Goal: Register for event/course

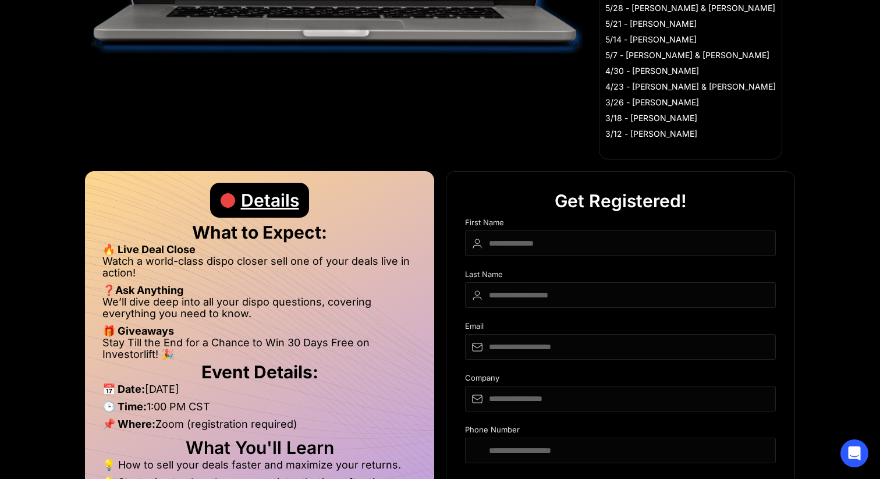
scroll to position [462, 0]
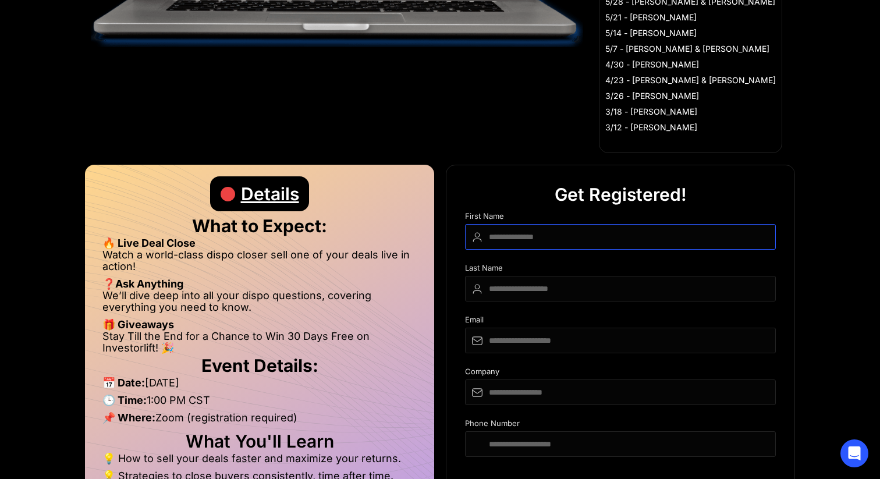
click at [603, 246] on input "DIspo Day Main Form" at bounding box center [620, 237] width 311 height 26
click at [627, 209] on div "Get Registered!" at bounding box center [620, 194] width 132 height 35
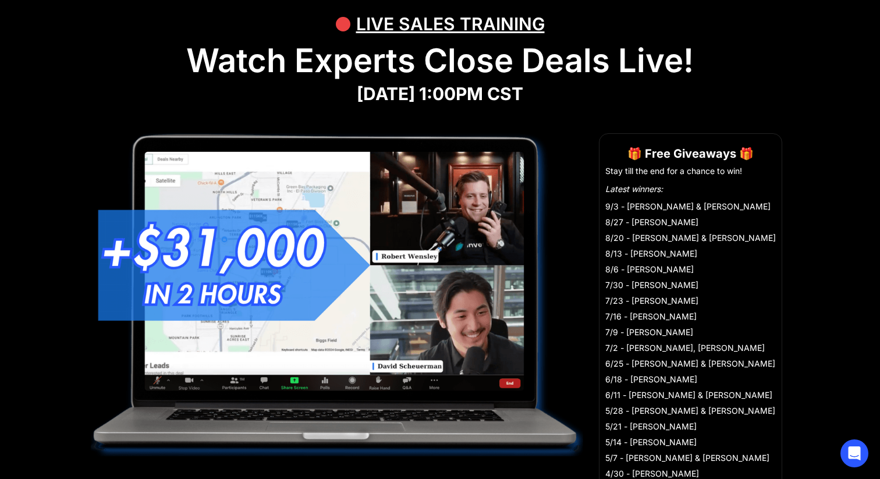
scroll to position [0, 0]
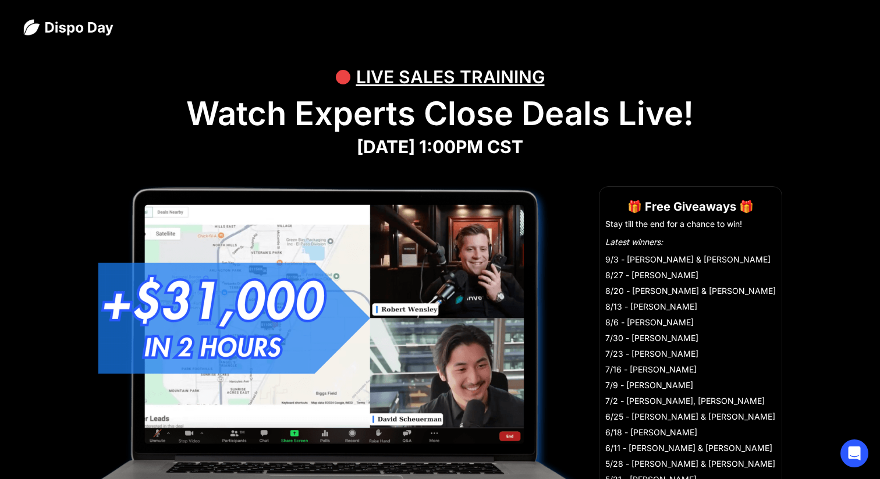
click at [523, 150] on strong "[DATE] 1:00PM CST" at bounding box center [440, 146] width 166 height 21
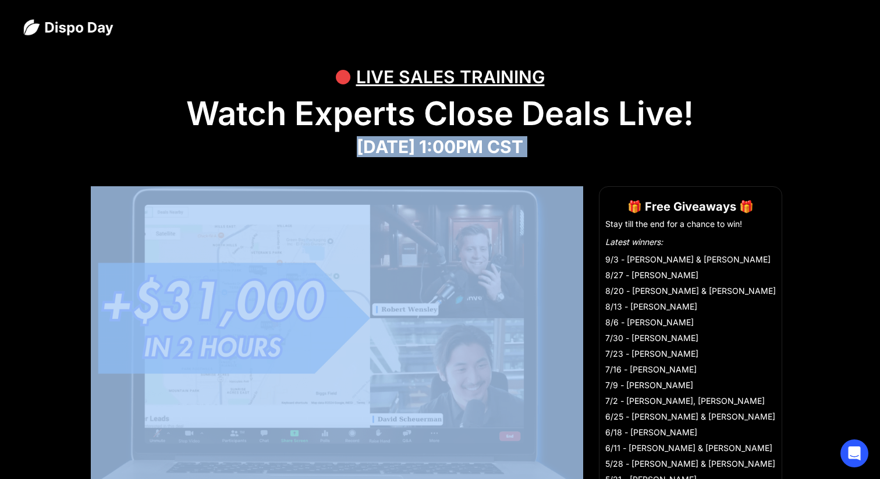
click at [523, 156] on strong "[DATE] 1:00PM CST" at bounding box center [440, 146] width 166 height 21
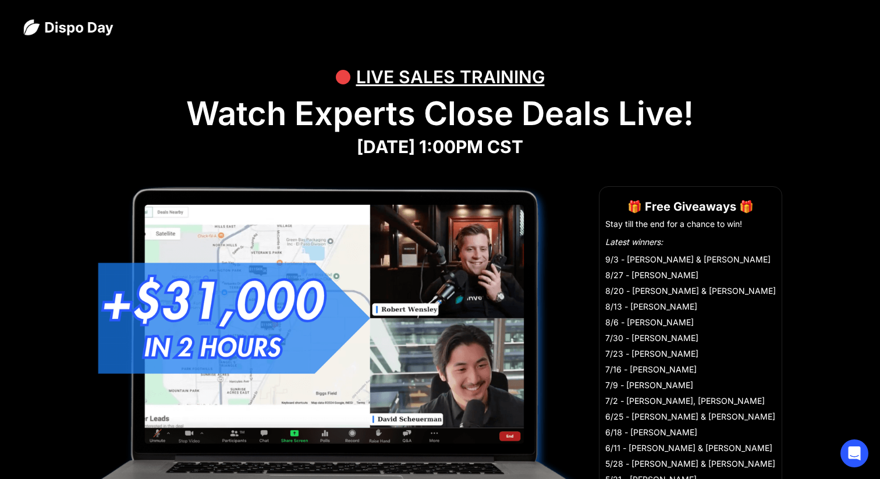
click at [523, 156] on strong "[DATE] 1:00PM CST" at bounding box center [440, 146] width 166 height 21
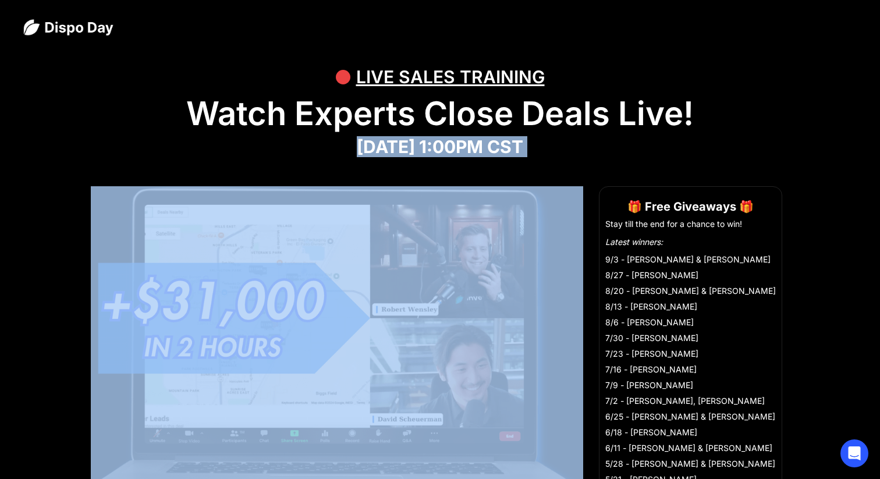
click at [523, 156] on strong "[DATE] 1:00PM CST" at bounding box center [440, 146] width 166 height 21
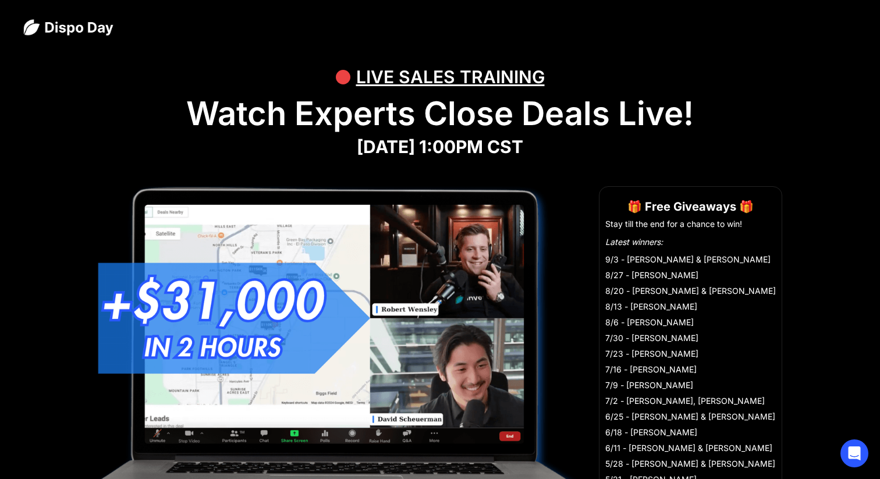
click at [523, 156] on strong "[DATE] 1:00PM CST" at bounding box center [440, 146] width 166 height 21
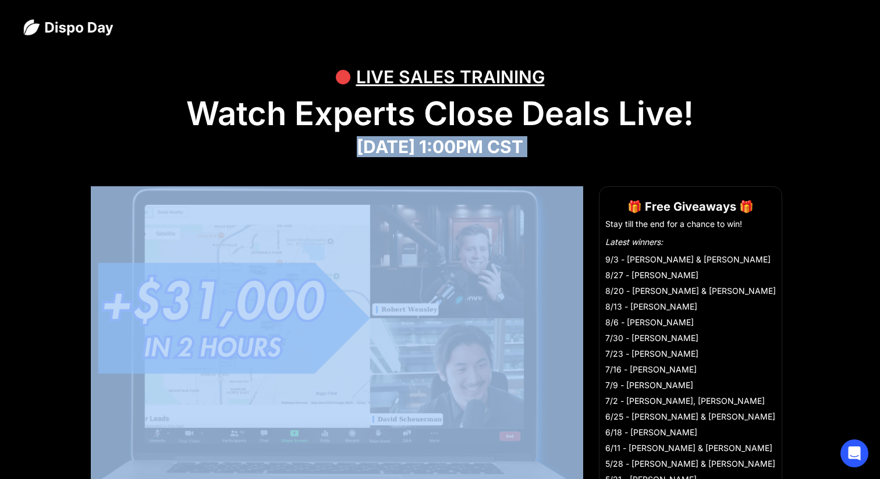
click at [523, 156] on strong "[DATE] 1:00PM CST" at bounding box center [440, 146] width 166 height 21
click at [607, 116] on h1 "Watch Experts Close Deals Live!" at bounding box center [439, 113] width 833 height 39
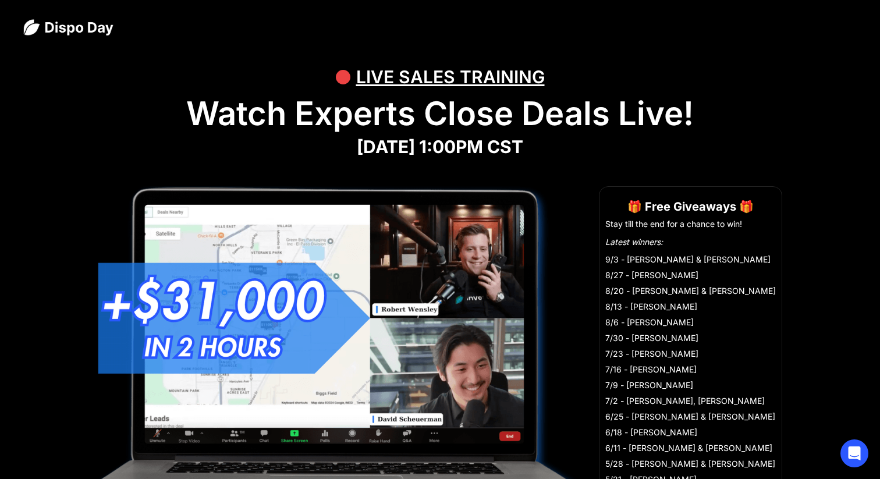
click at [607, 116] on h1 "Watch Experts Close Deals Live!" at bounding box center [439, 113] width 833 height 39
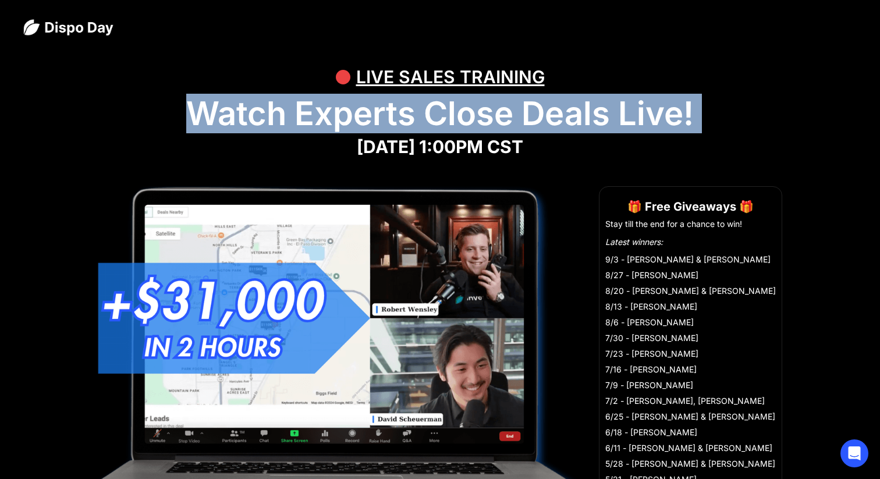
click at [607, 116] on h1 "Watch Experts Close Deals Live!" at bounding box center [439, 113] width 833 height 39
